Goal: Transaction & Acquisition: Purchase product/service

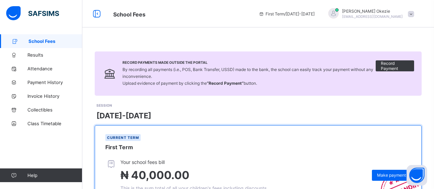
scroll to position [108, 0]
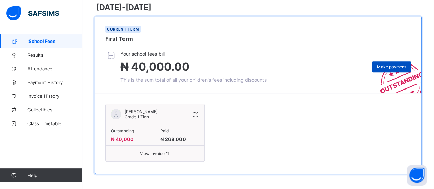
click at [395, 64] on span "Make payment" at bounding box center [391, 66] width 29 height 5
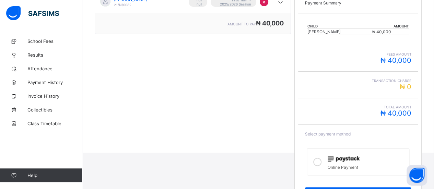
scroll to position [151, 0]
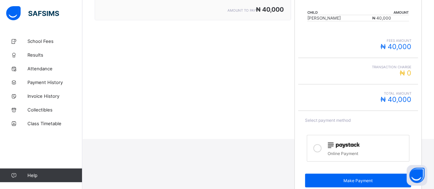
click at [321, 146] on icon at bounding box center [317, 148] width 8 height 8
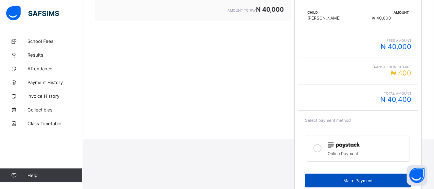
click at [367, 178] on span "Make Payment" at bounding box center [358, 180] width 96 height 5
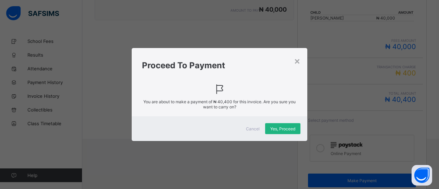
click at [279, 131] on div "Yes, Proceed" at bounding box center [282, 128] width 35 height 11
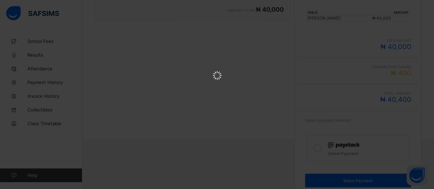
scroll to position [0, 0]
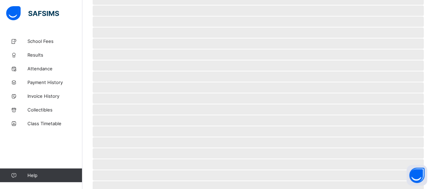
scroll to position [69, 0]
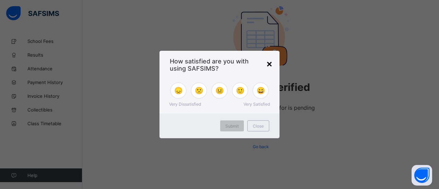
click at [269, 63] on div "×" at bounding box center [269, 64] width 7 height 12
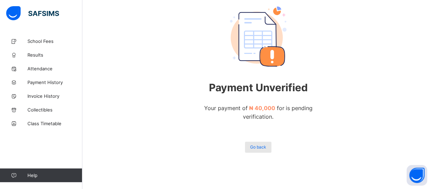
click at [262, 148] on span "Go back" at bounding box center [258, 146] width 16 height 5
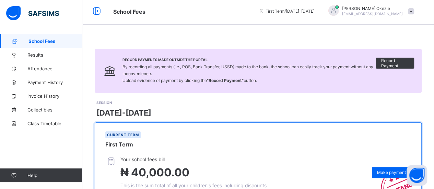
scroll to position [108, 0]
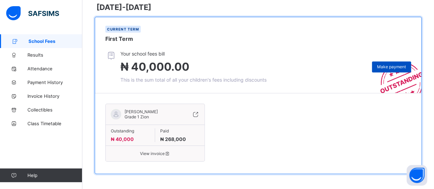
click at [387, 65] on span "Make payment" at bounding box center [391, 66] width 29 height 5
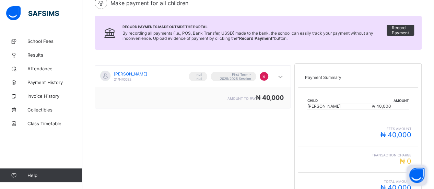
scroll to position [151, 0]
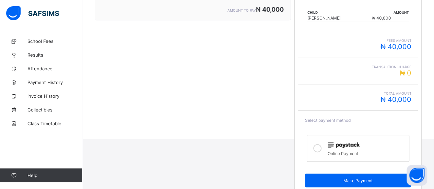
click at [319, 144] on icon at bounding box center [317, 148] width 8 height 8
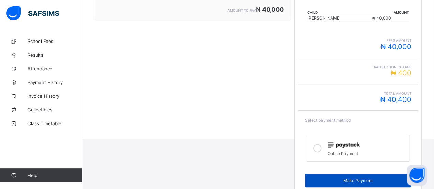
click at [359, 178] on span "Make Payment" at bounding box center [358, 180] width 96 height 5
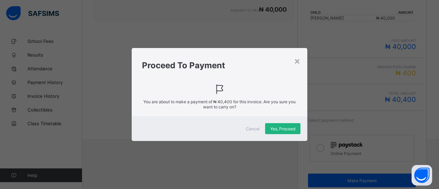
click at [271, 128] on span "Yes, Proceed" at bounding box center [282, 128] width 25 height 5
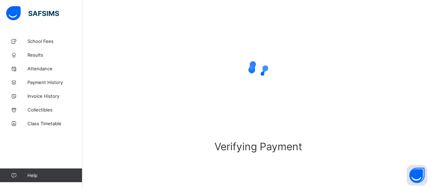
scroll to position [69, 0]
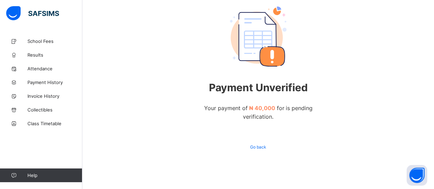
scroll to position [65, 0]
click at [258, 148] on span "Go back" at bounding box center [258, 146] width 16 height 5
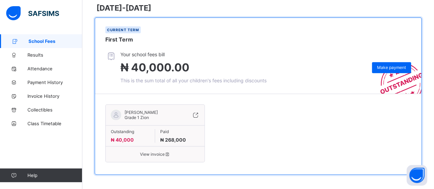
scroll to position [108, 0]
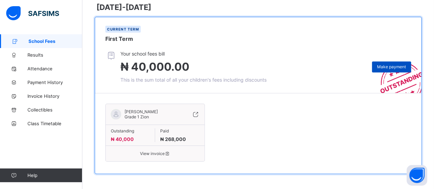
click at [385, 65] on span "Make payment" at bounding box center [391, 66] width 29 height 5
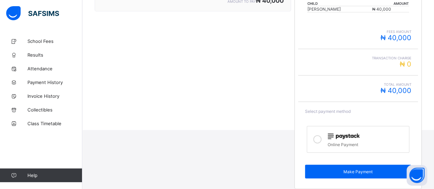
scroll to position [160, 0]
click at [320, 136] on icon at bounding box center [317, 139] width 8 height 8
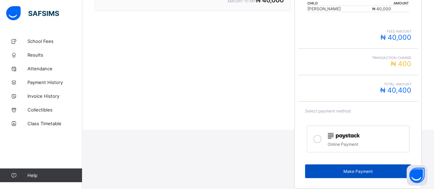
click at [359, 172] on div "Make Payment" at bounding box center [358, 171] width 106 height 14
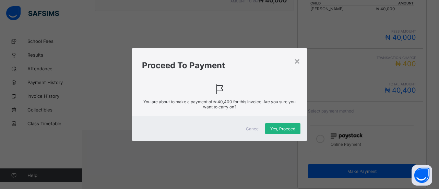
click at [276, 127] on span "Yes, Proceed" at bounding box center [282, 128] width 25 height 5
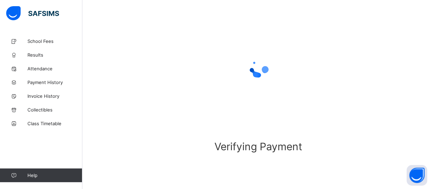
scroll to position [69, 0]
